Goal: Transaction & Acquisition: Download file/media

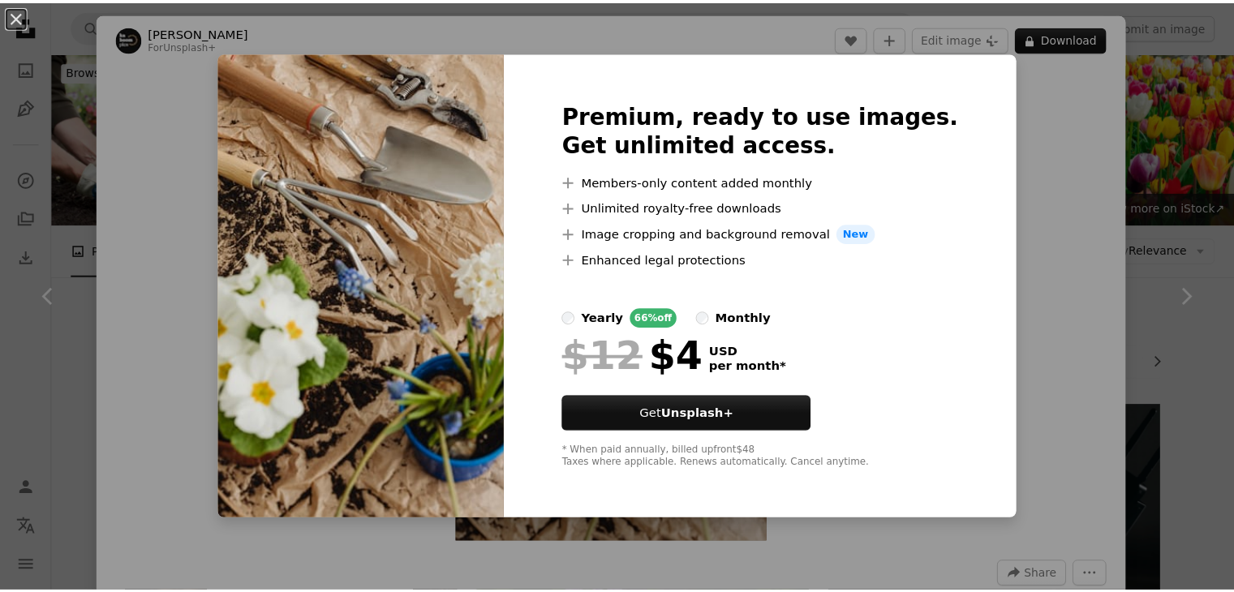
scroll to position [2336, 0]
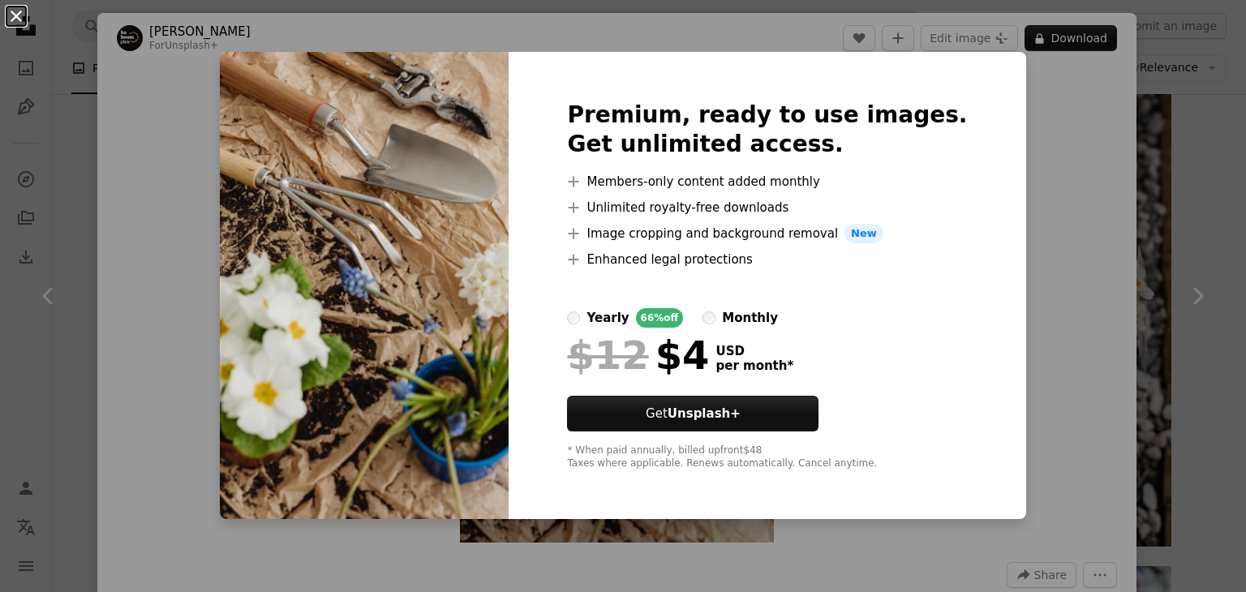
click at [15, 17] on button "An X shape" at bounding box center [15, 15] width 19 height 19
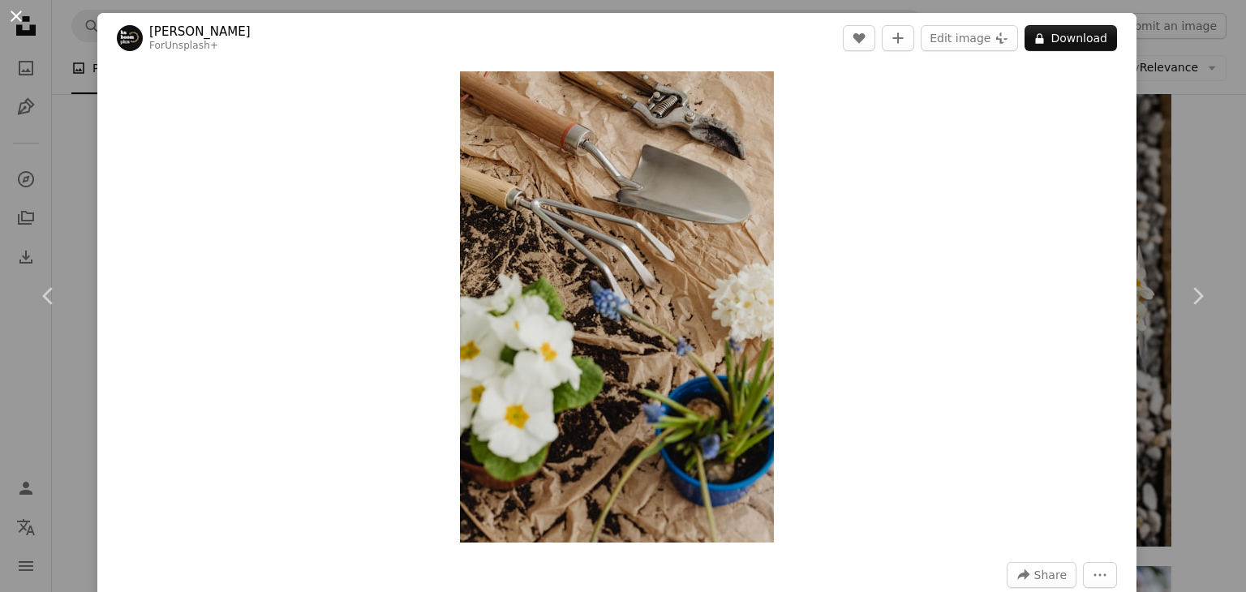
click at [6, 14] on button "An X shape" at bounding box center [15, 15] width 19 height 19
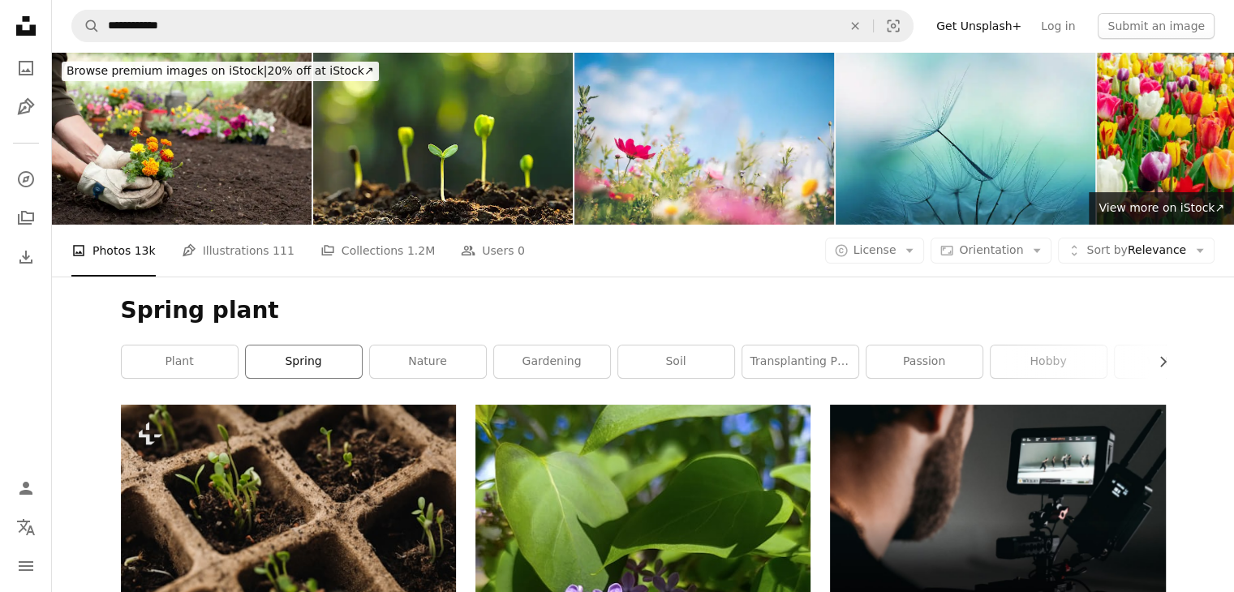
click at [287, 359] on link "spring" at bounding box center [304, 362] width 116 height 32
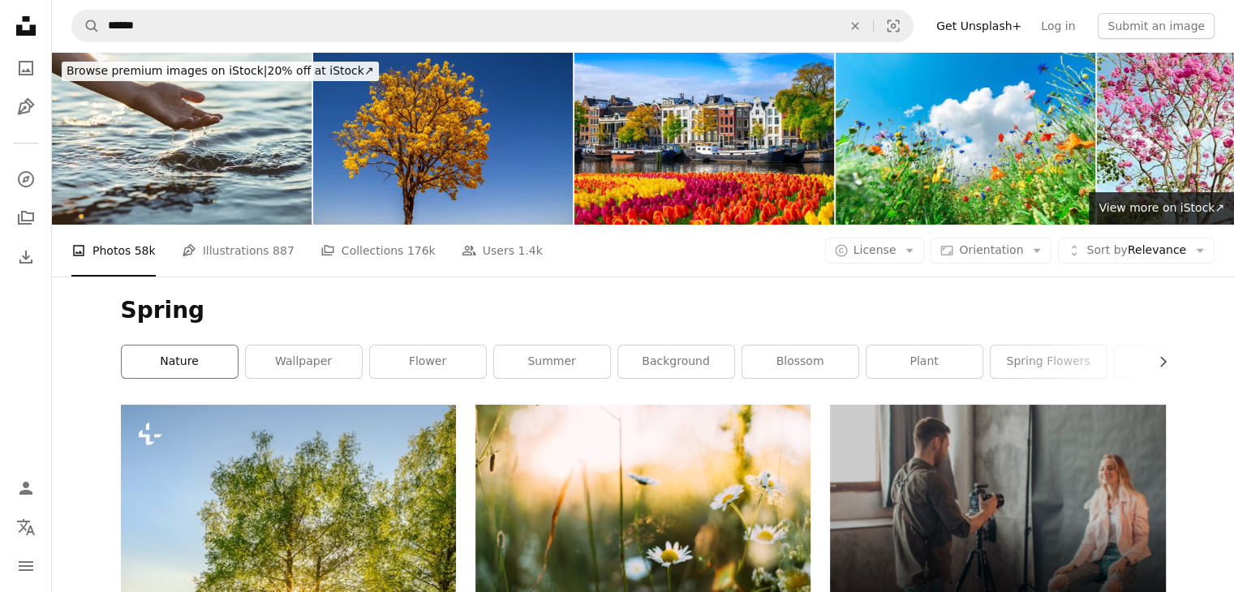
click at [158, 367] on link "nature" at bounding box center [180, 362] width 116 height 32
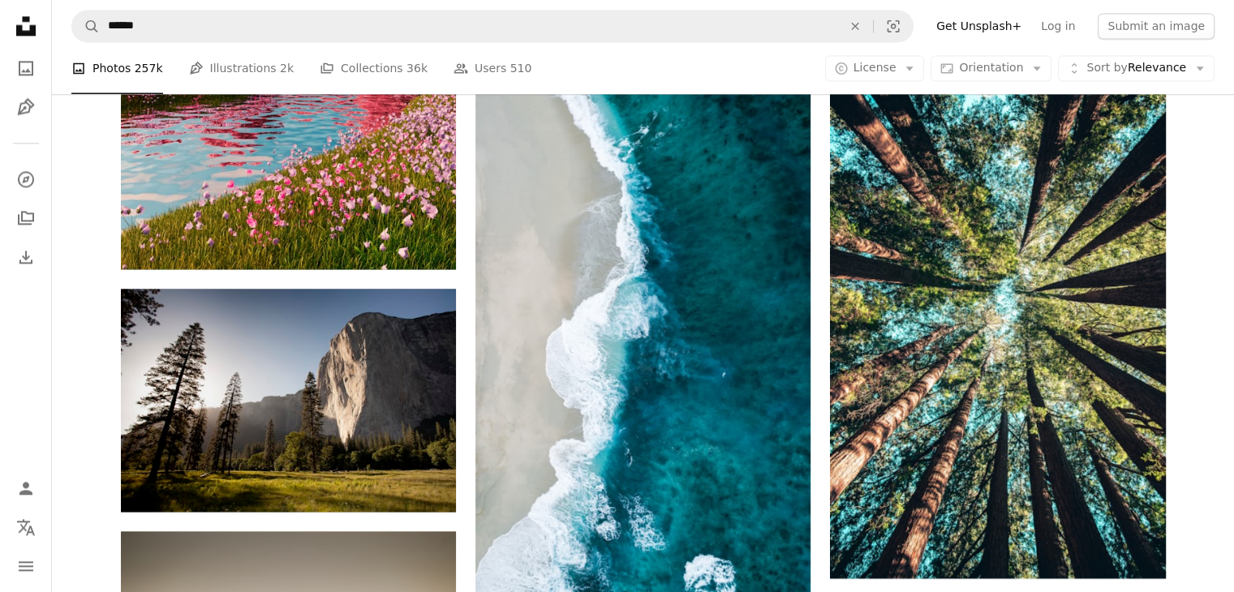
scroll to position [2353, 0]
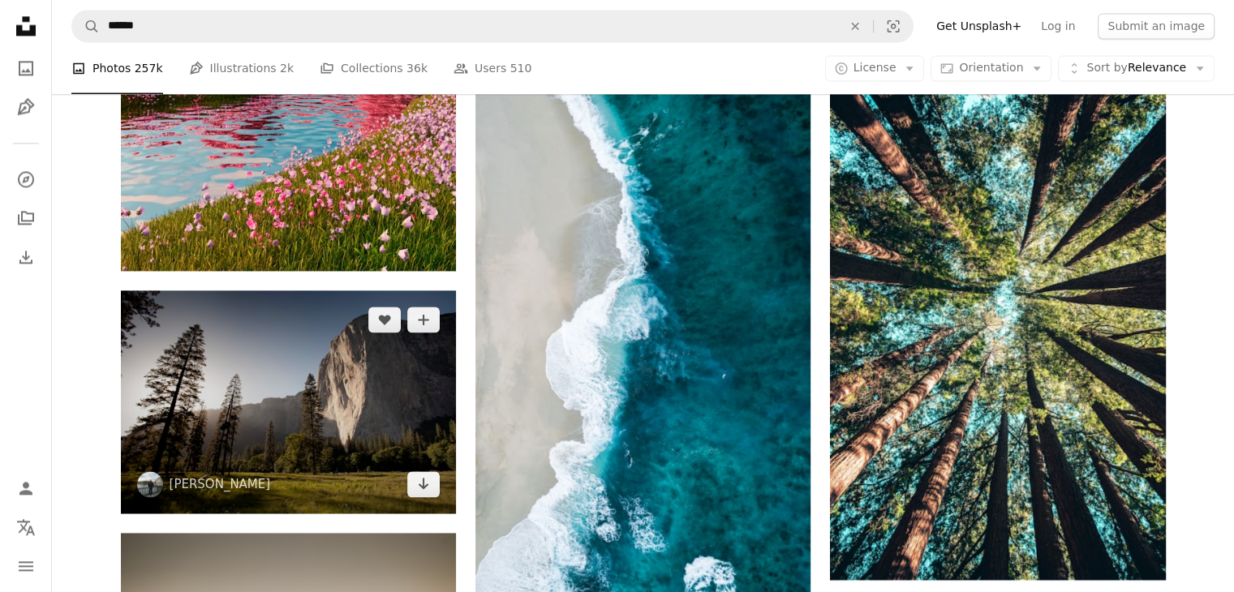
click at [295, 399] on img at bounding box center [288, 401] width 335 height 223
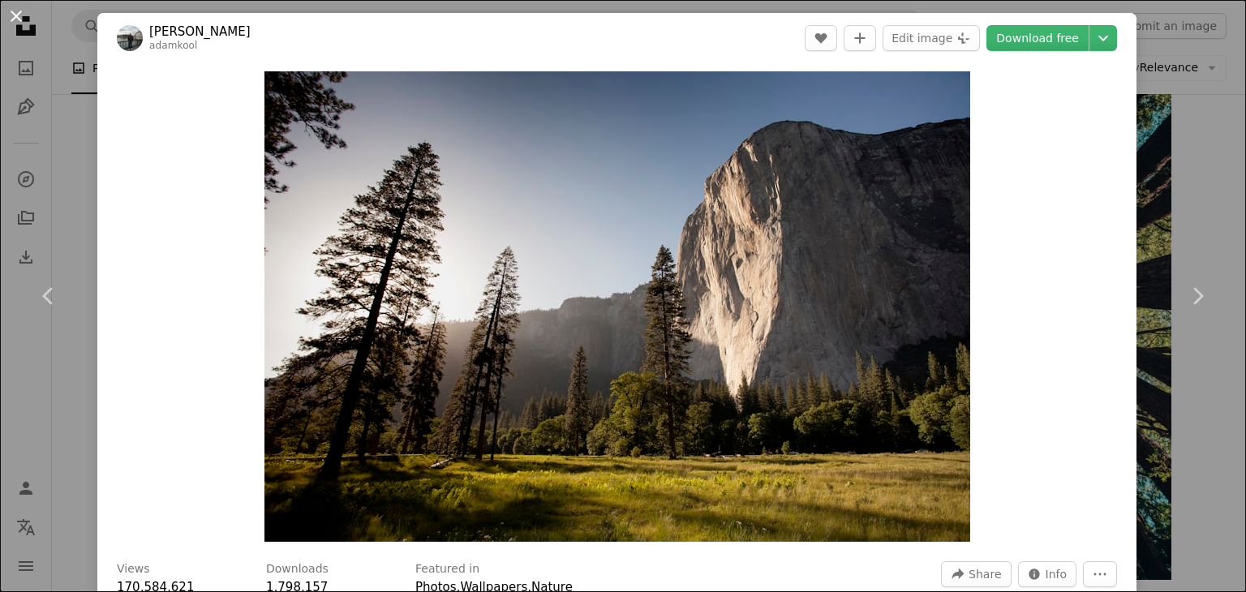
click at [10, 14] on button "An X shape" at bounding box center [15, 15] width 19 height 19
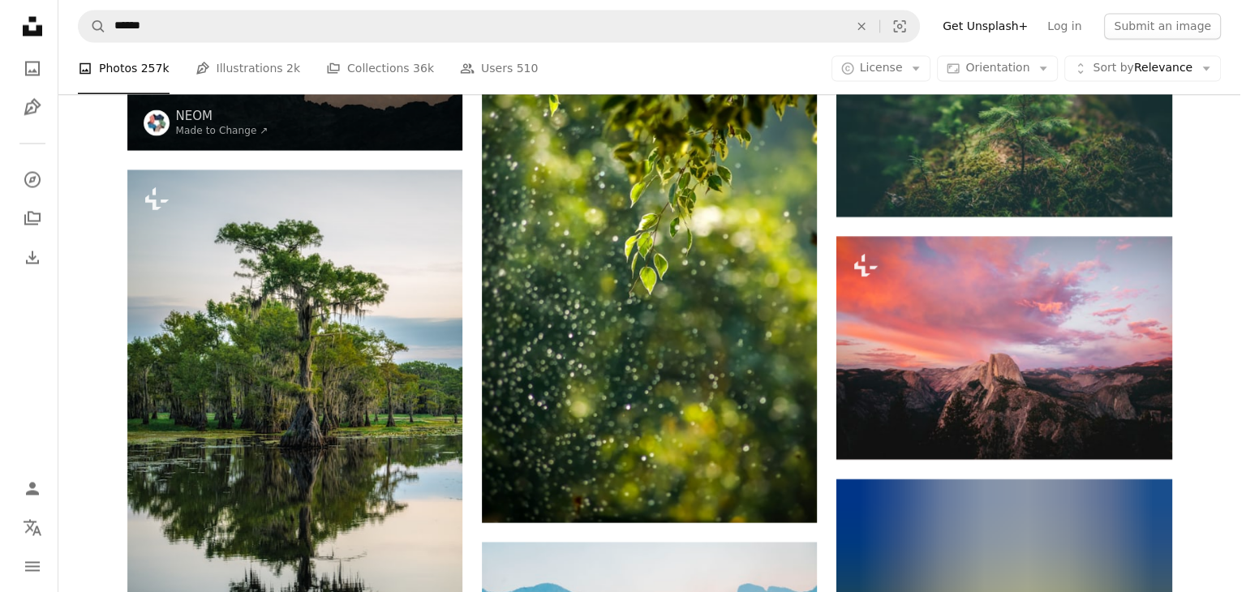
scroll to position [2961, 0]
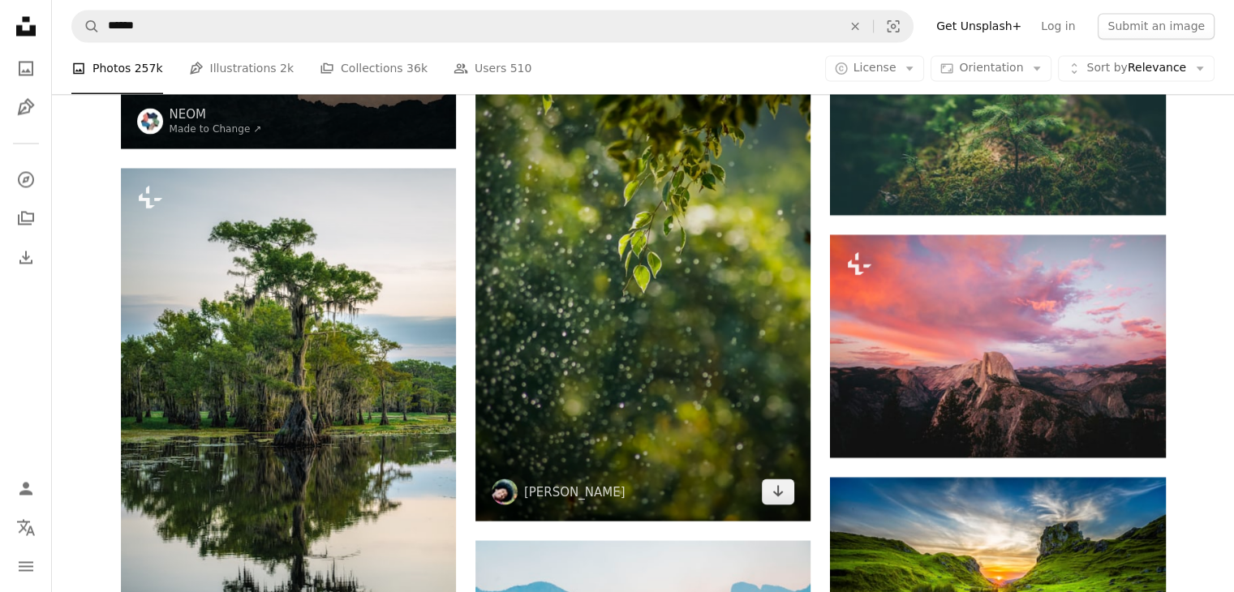
click at [625, 309] on img at bounding box center [642, 269] width 335 height 503
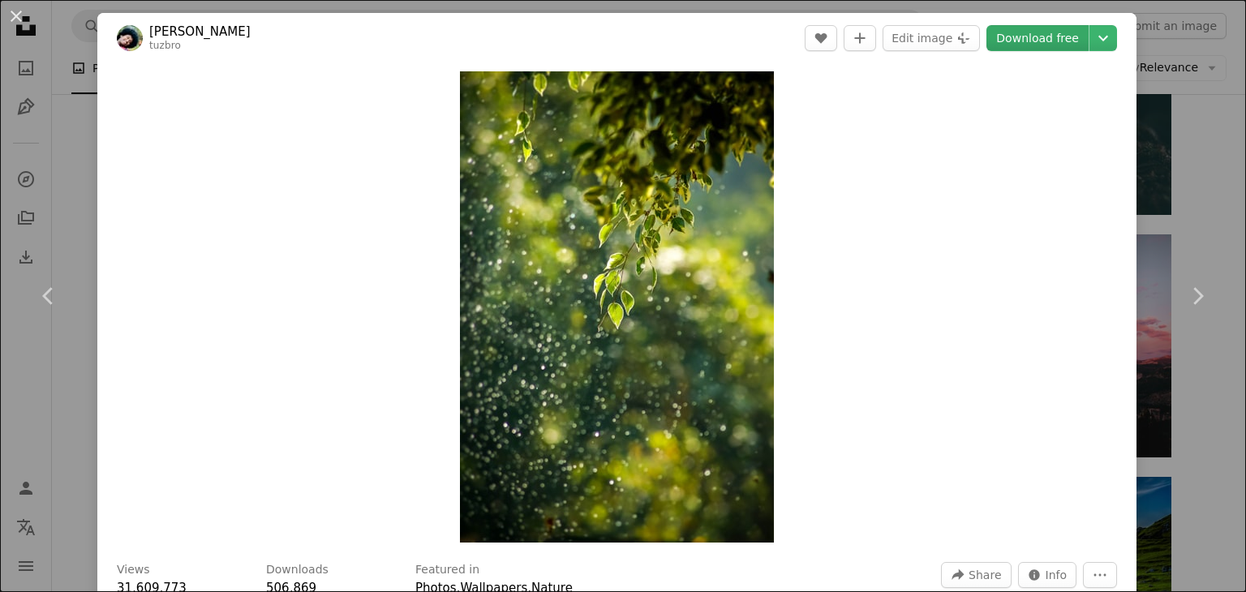
click at [1024, 37] on link "Download free" at bounding box center [1037, 38] width 102 height 26
